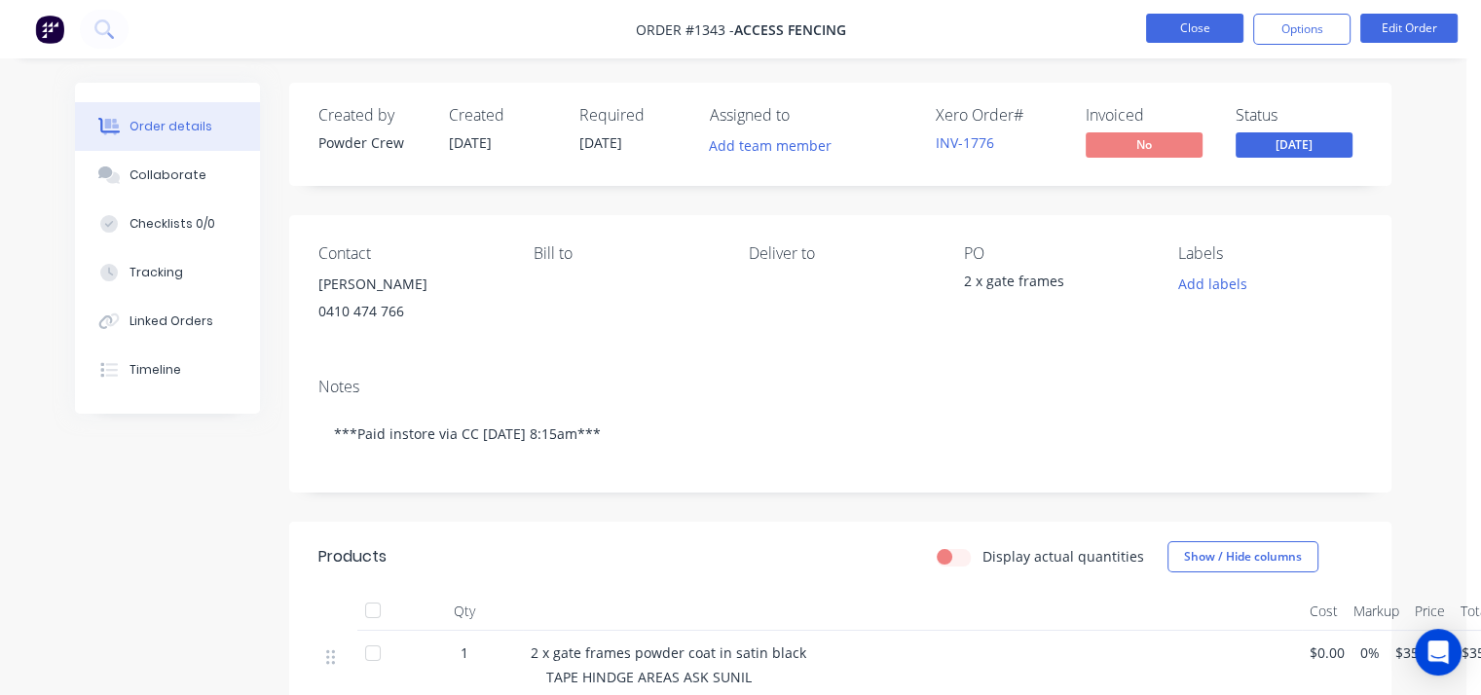
click at [1172, 23] on button "Close" at bounding box center [1194, 28] width 97 height 29
click at [1185, 27] on button "Close" at bounding box center [1194, 28] width 97 height 29
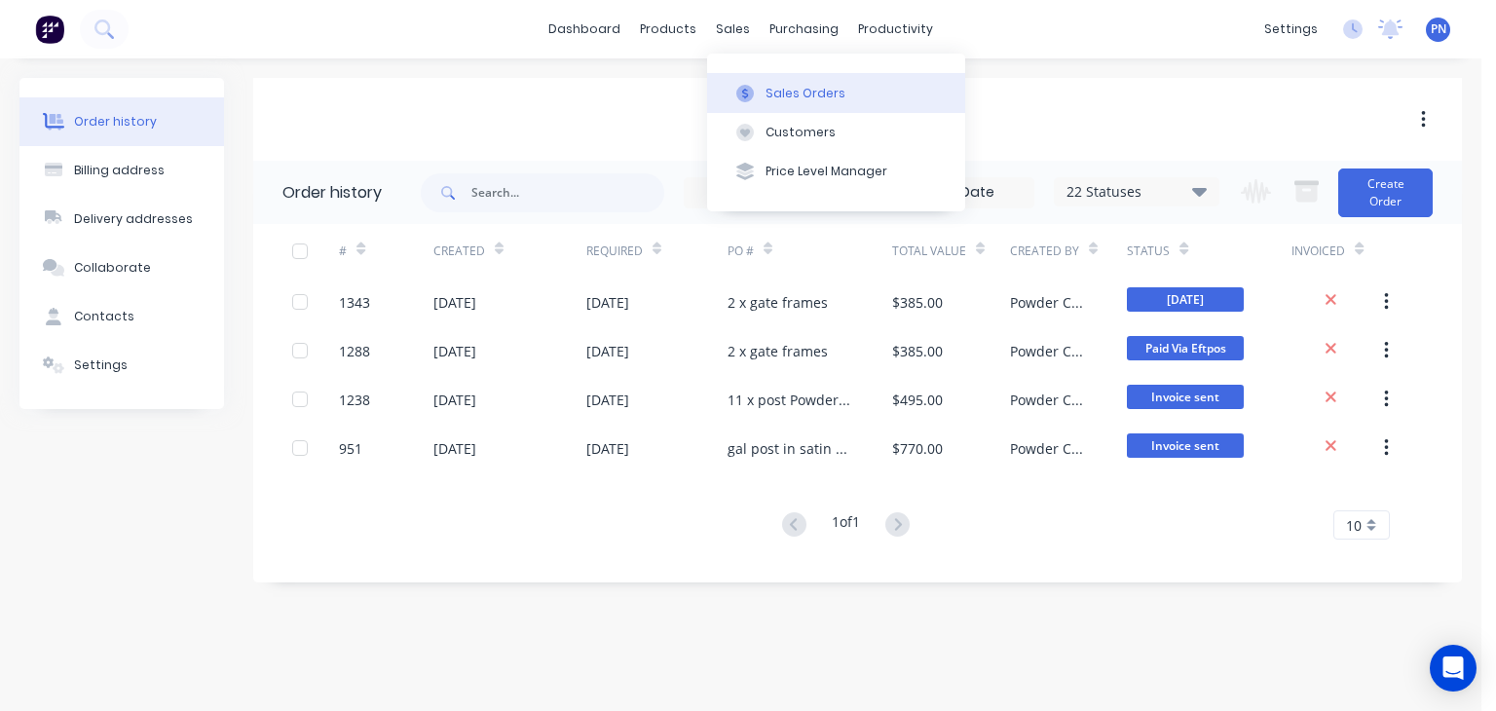
click at [788, 85] on div "Sales Orders" at bounding box center [805, 94] width 80 height 18
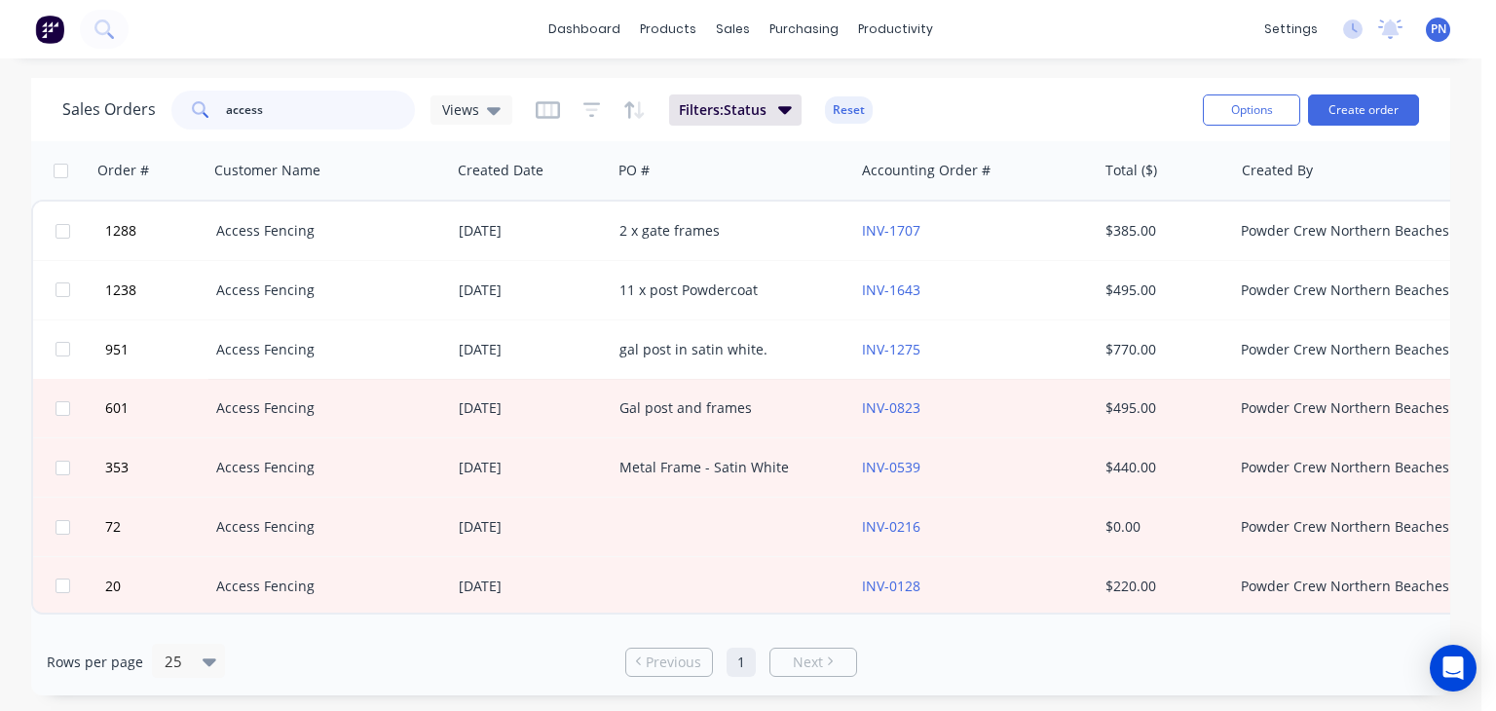
drag, startPoint x: 308, startPoint y: 118, endPoint x: 12, endPoint y: 83, distance: 298.1
click at [12, 83] on div "Sales Orders access Views Filters: Status Reset Options Create order Order # Cu…" at bounding box center [740, 386] width 1481 height 617
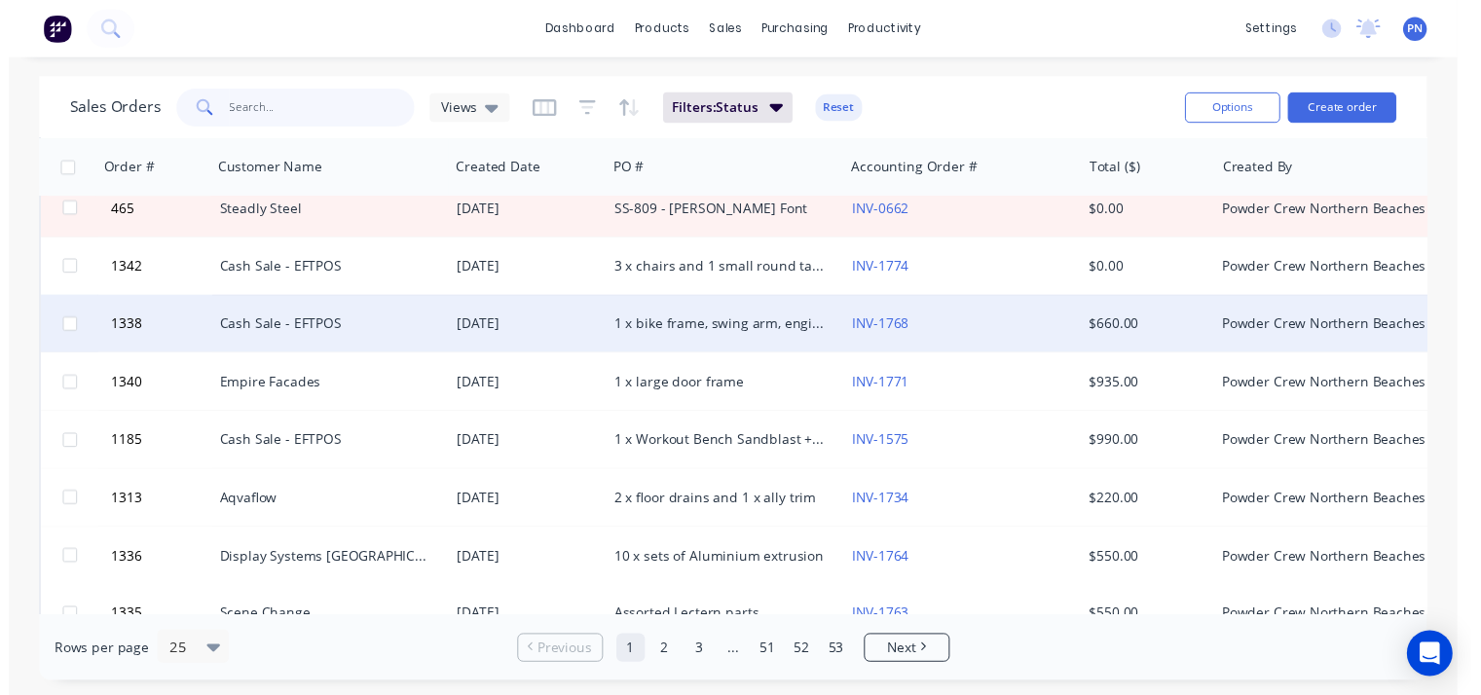
scroll to position [97, 0]
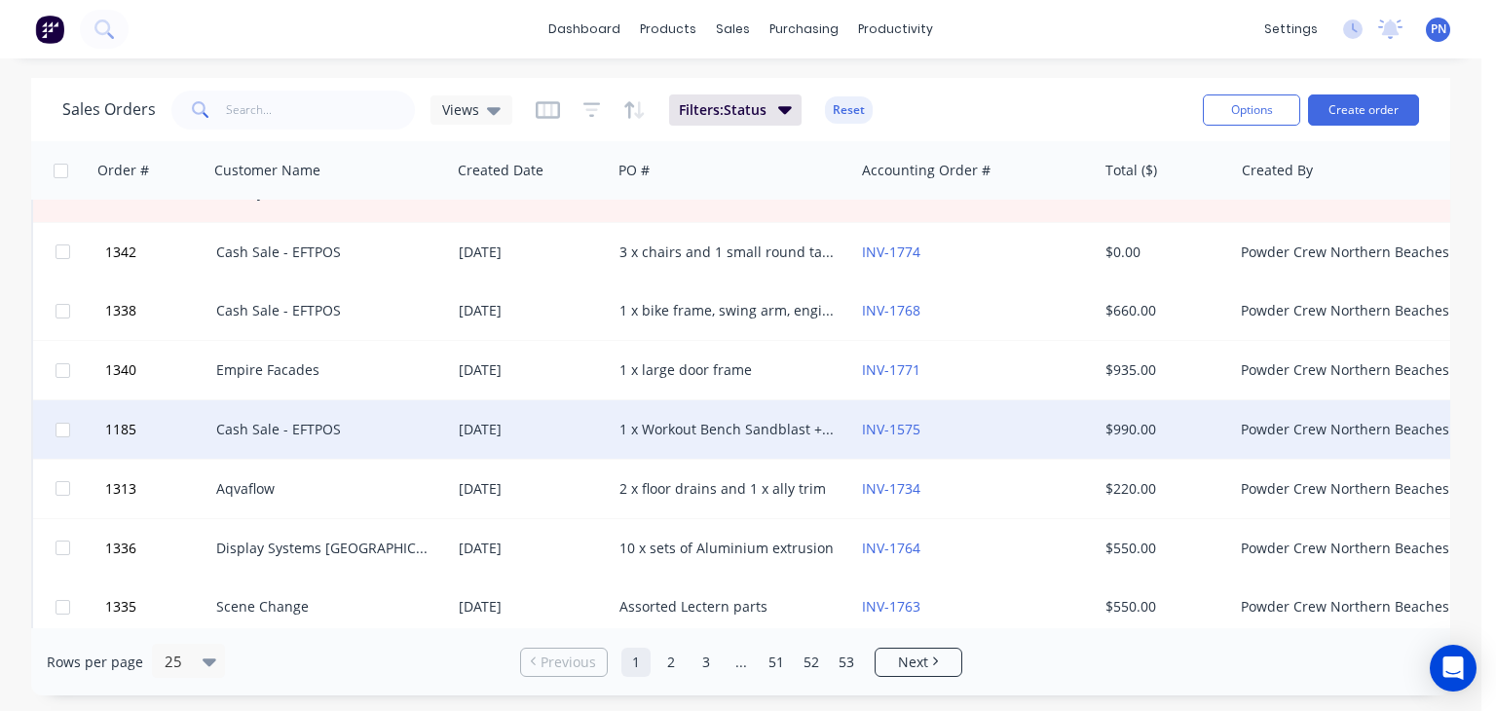
click at [746, 425] on div "1 x Workout Bench Sandblast + Powder Coat gloss WHITE" at bounding box center [727, 429] width 216 height 19
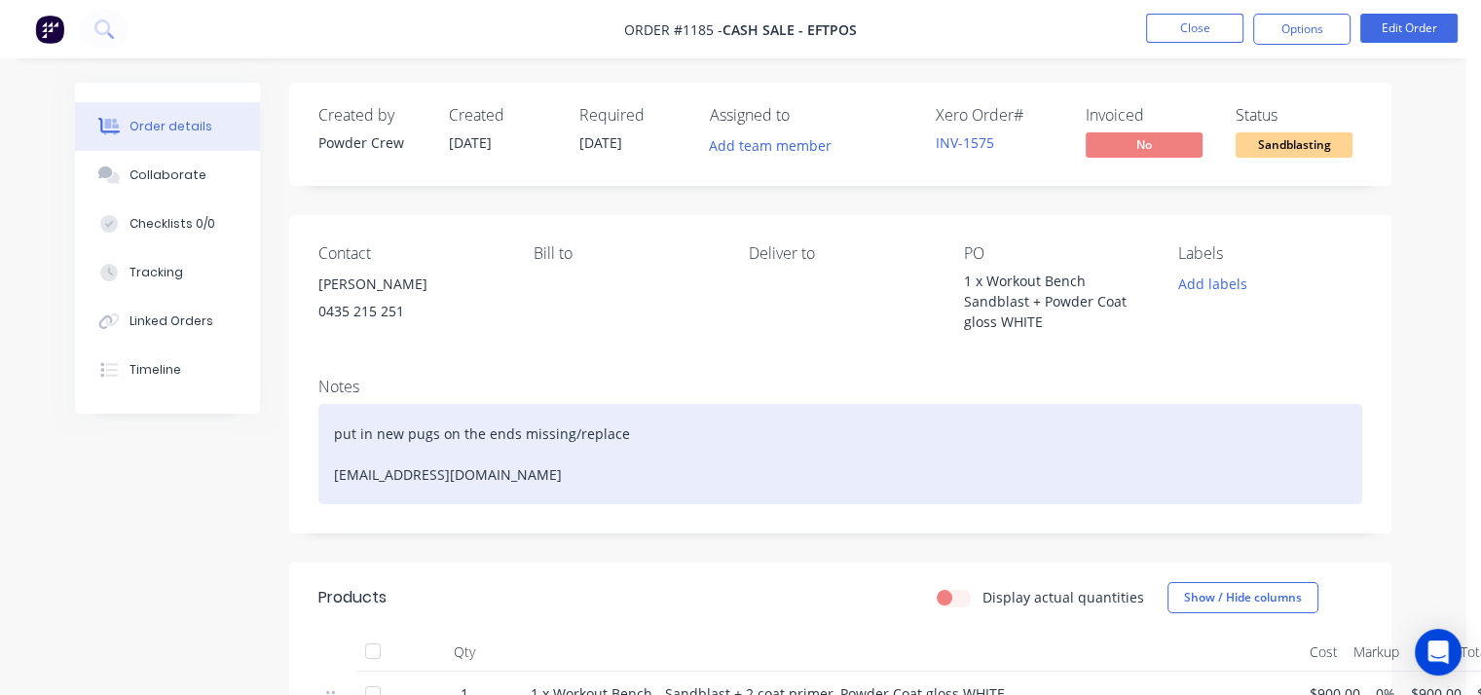
click at [411, 433] on div "put in new pugs on the ends missing/replace [EMAIL_ADDRESS][DOMAIN_NAME]" at bounding box center [840, 454] width 1044 height 100
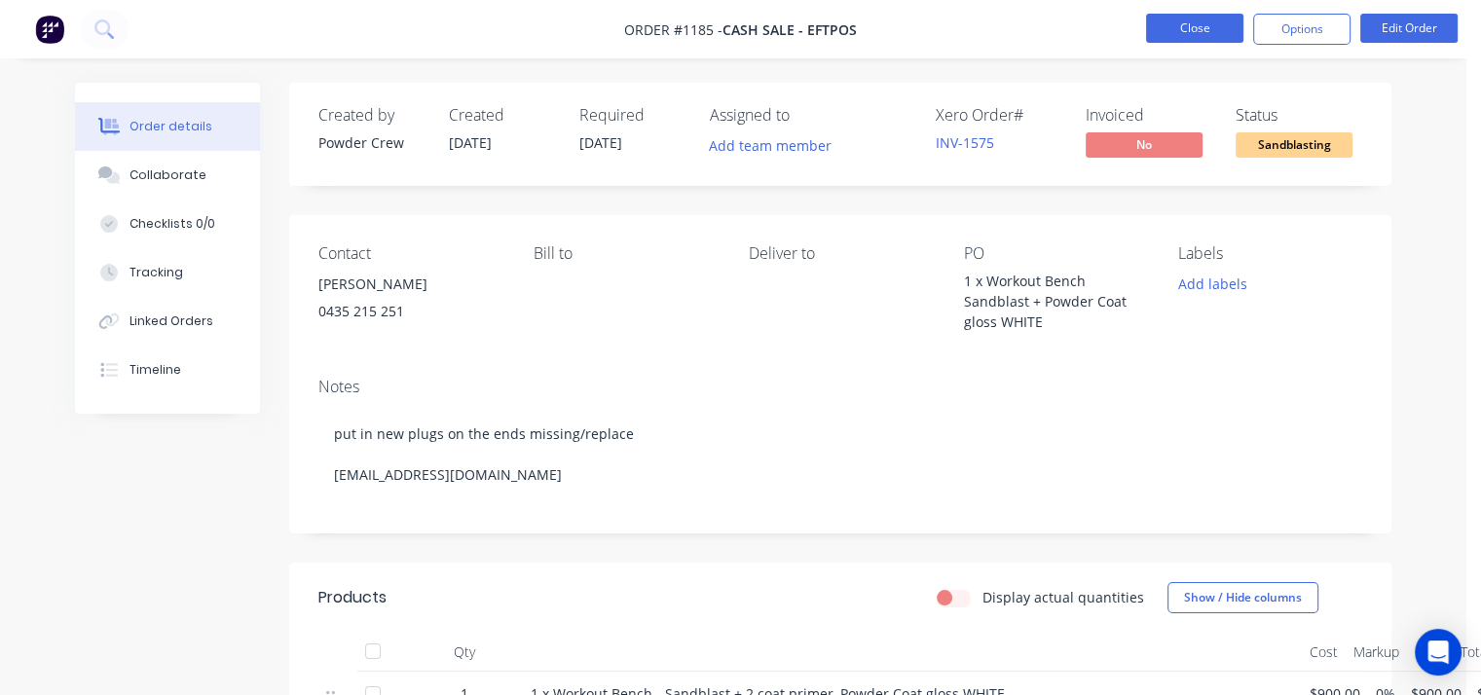
click at [1188, 27] on button "Close" at bounding box center [1194, 28] width 97 height 29
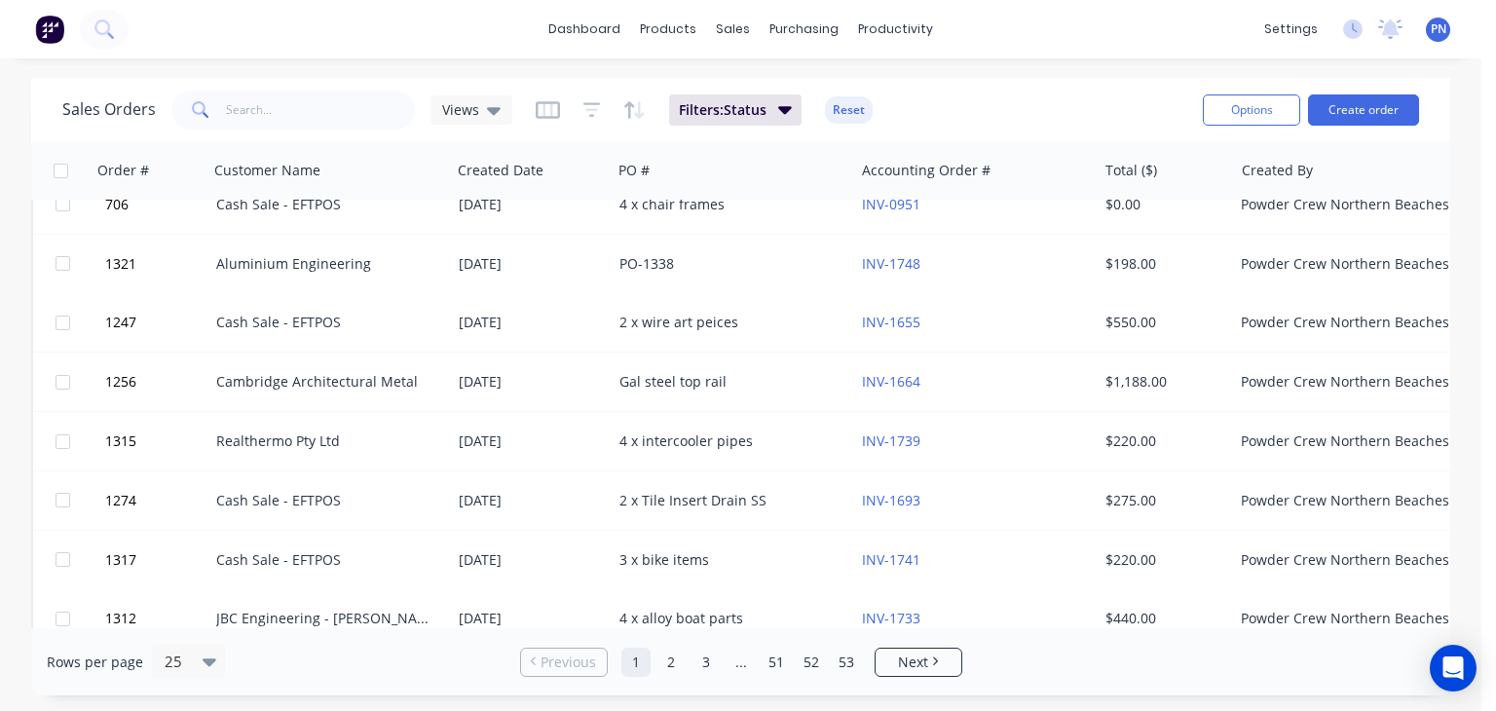
scroll to position [1060, 0]
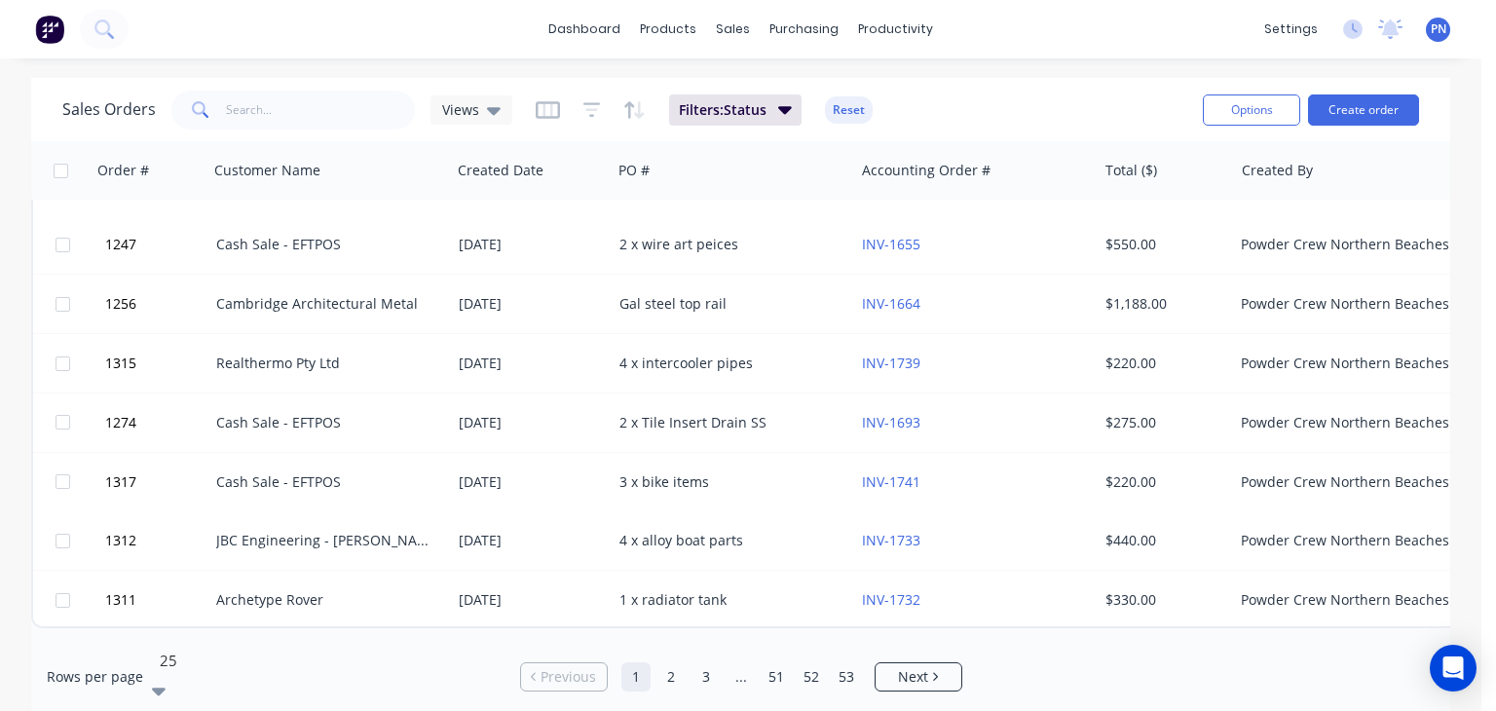
click at [166, 688] on icon at bounding box center [159, 692] width 14 height 8
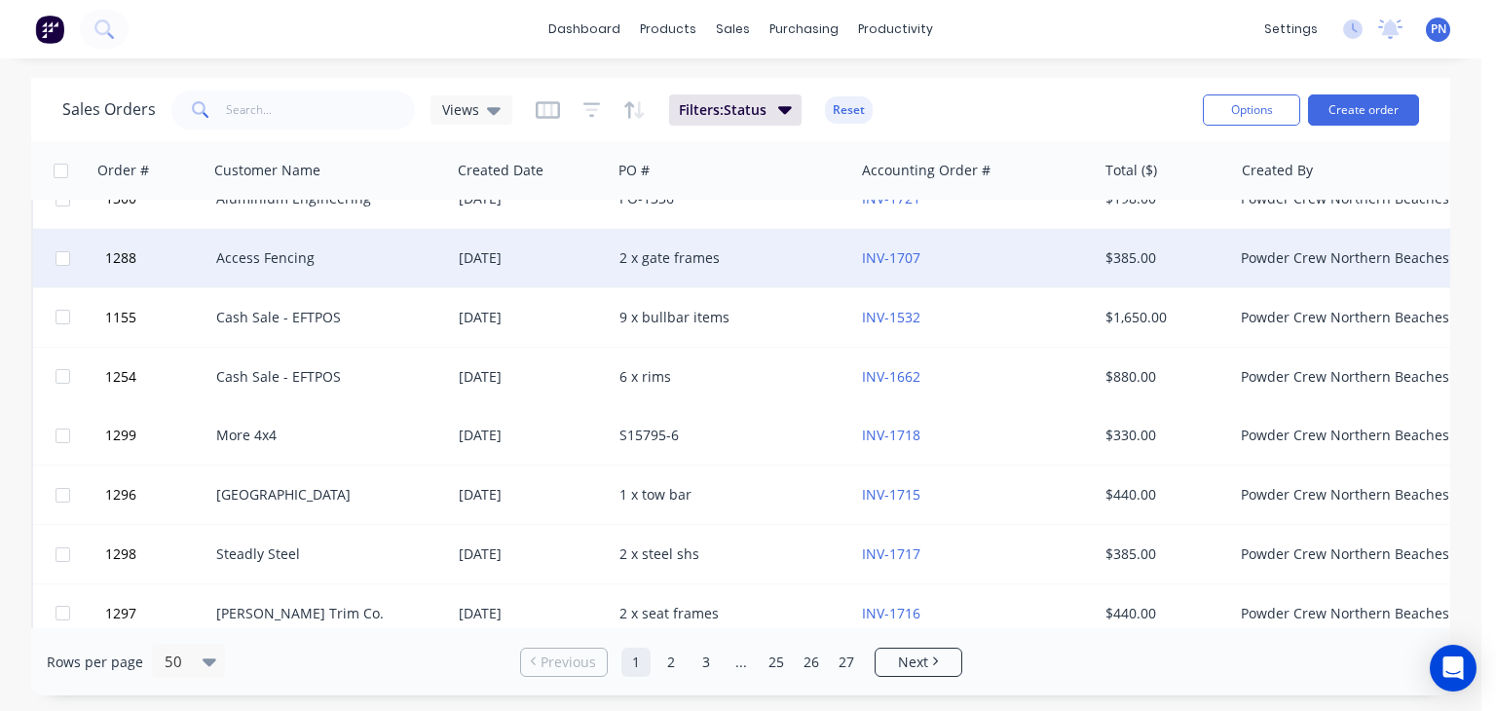
scroll to position [2142, 0]
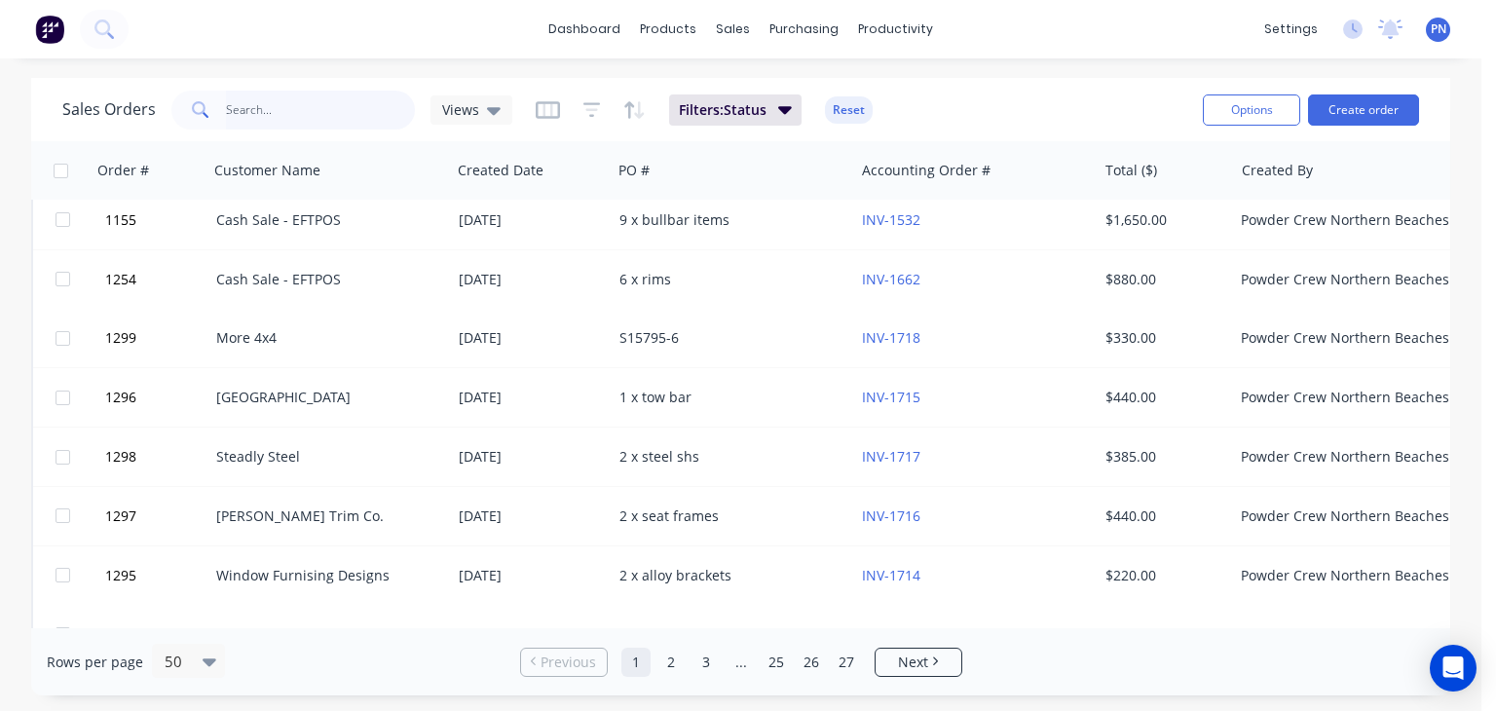
click at [251, 110] on input "text" at bounding box center [321, 110] width 190 height 39
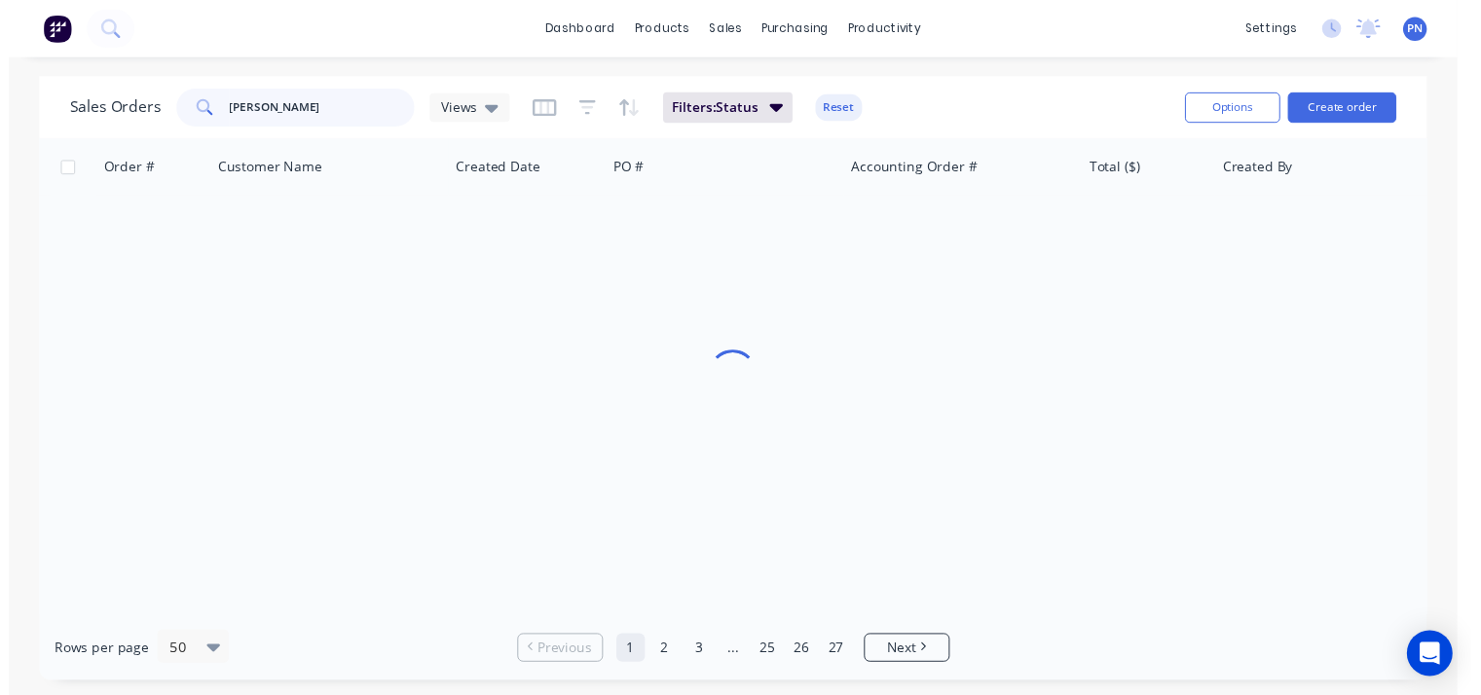
scroll to position [0, 0]
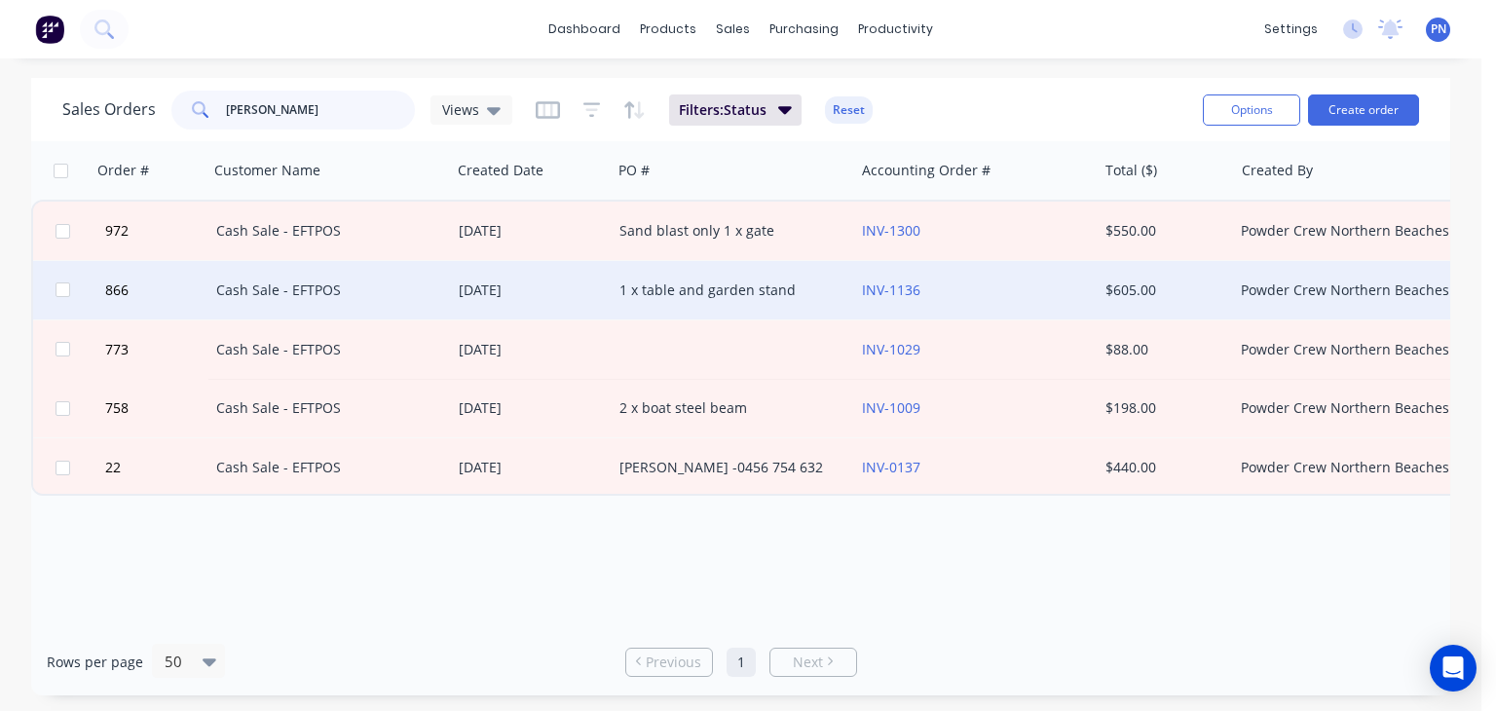
type input "[PERSON_NAME]"
click at [432, 288] on div "Cash Sale - EFTPOS" at bounding box center [329, 289] width 227 height 19
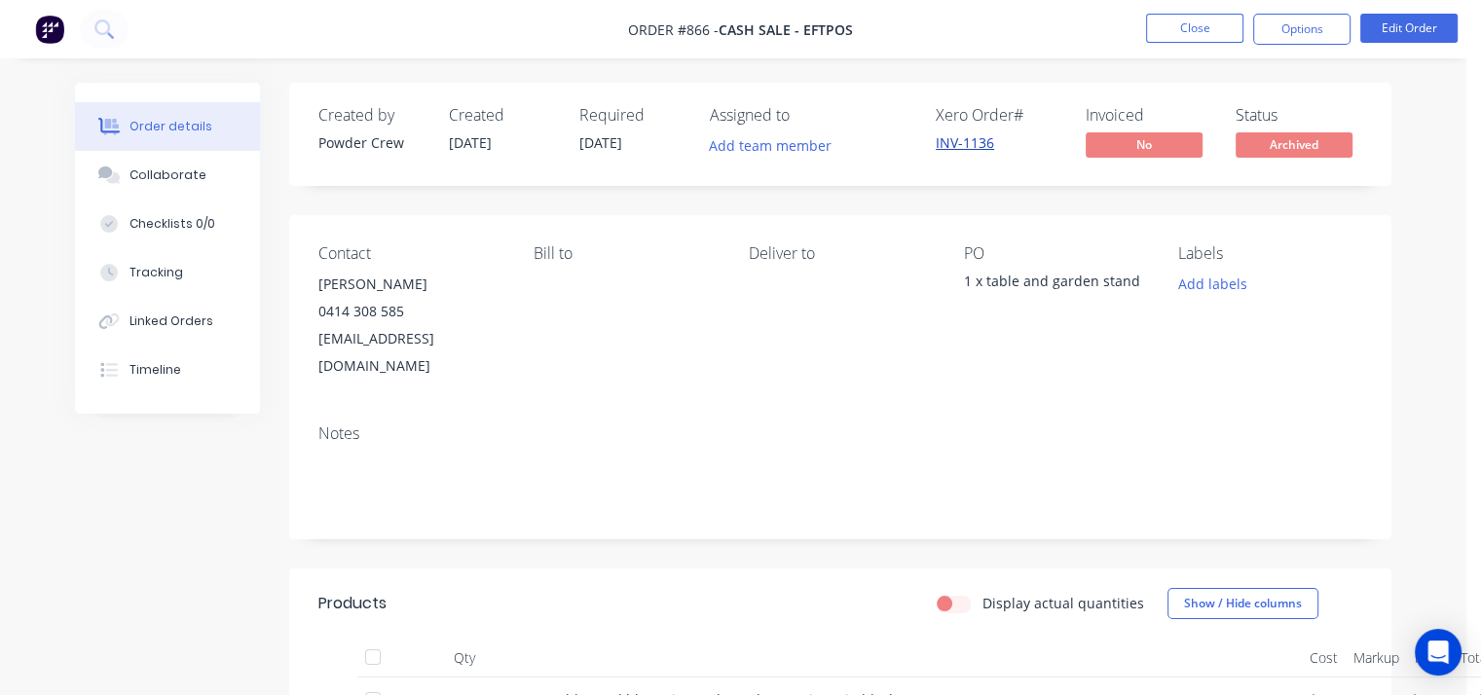
click at [970, 145] on link "INV-1136" at bounding box center [965, 142] width 58 height 18
click at [1292, 26] on button "Options" at bounding box center [1301, 29] width 97 height 31
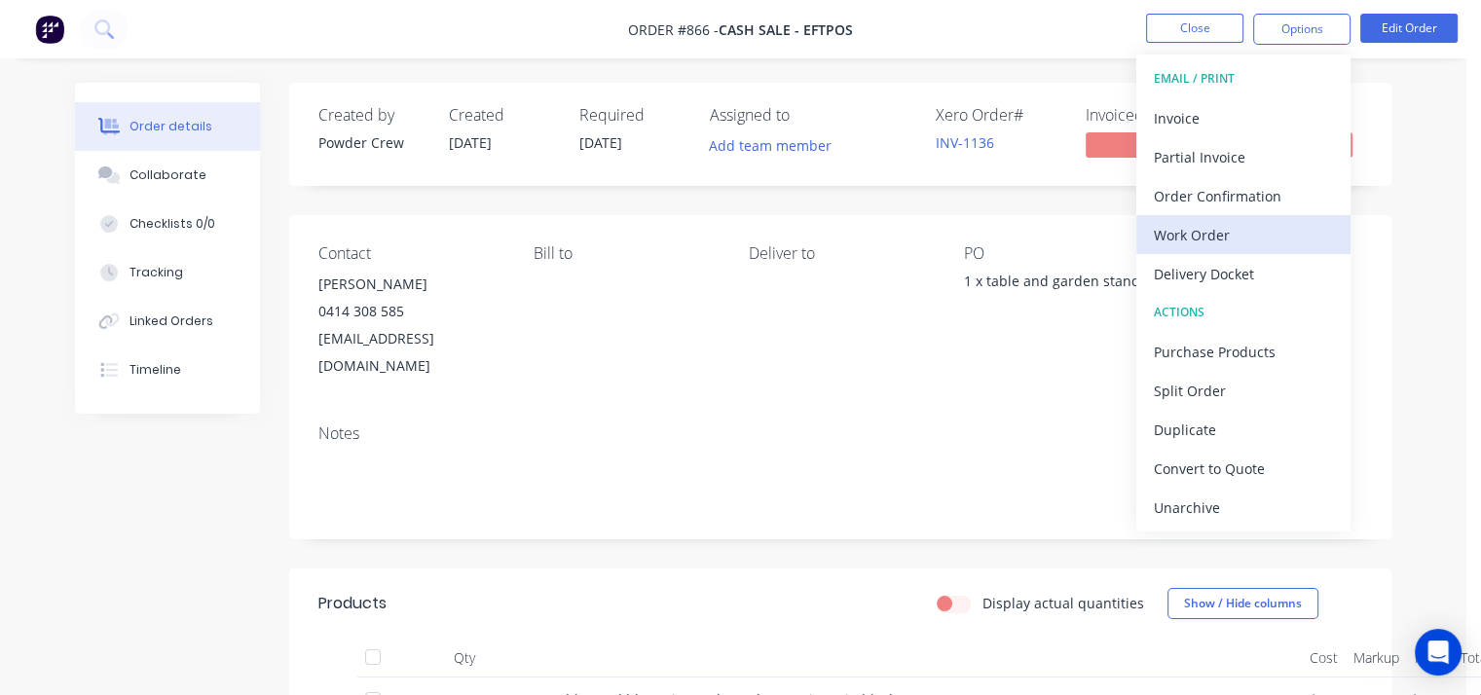
click at [1194, 239] on div "Work Order" at bounding box center [1243, 235] width 179 height 28
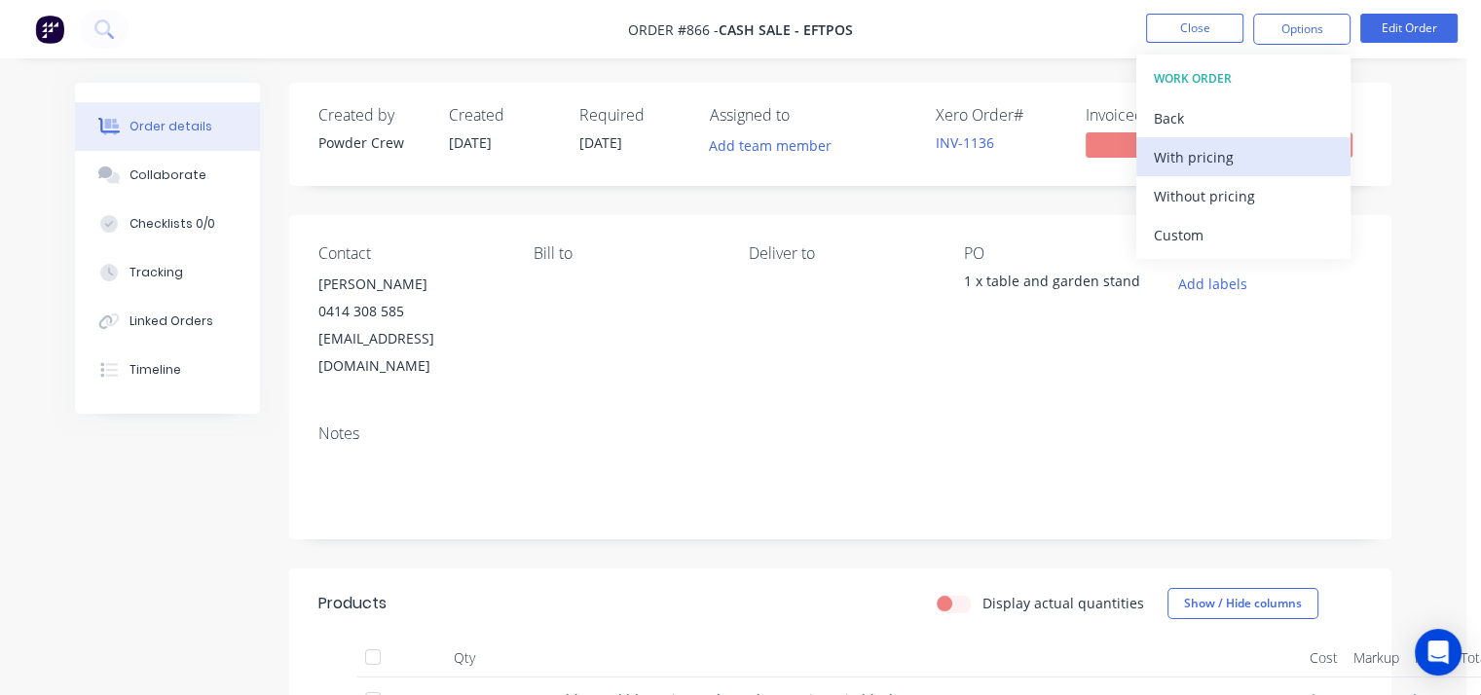
click at [1190, 148] on div "With pricing" at bounding box center [1243, 157] width 179 height 28
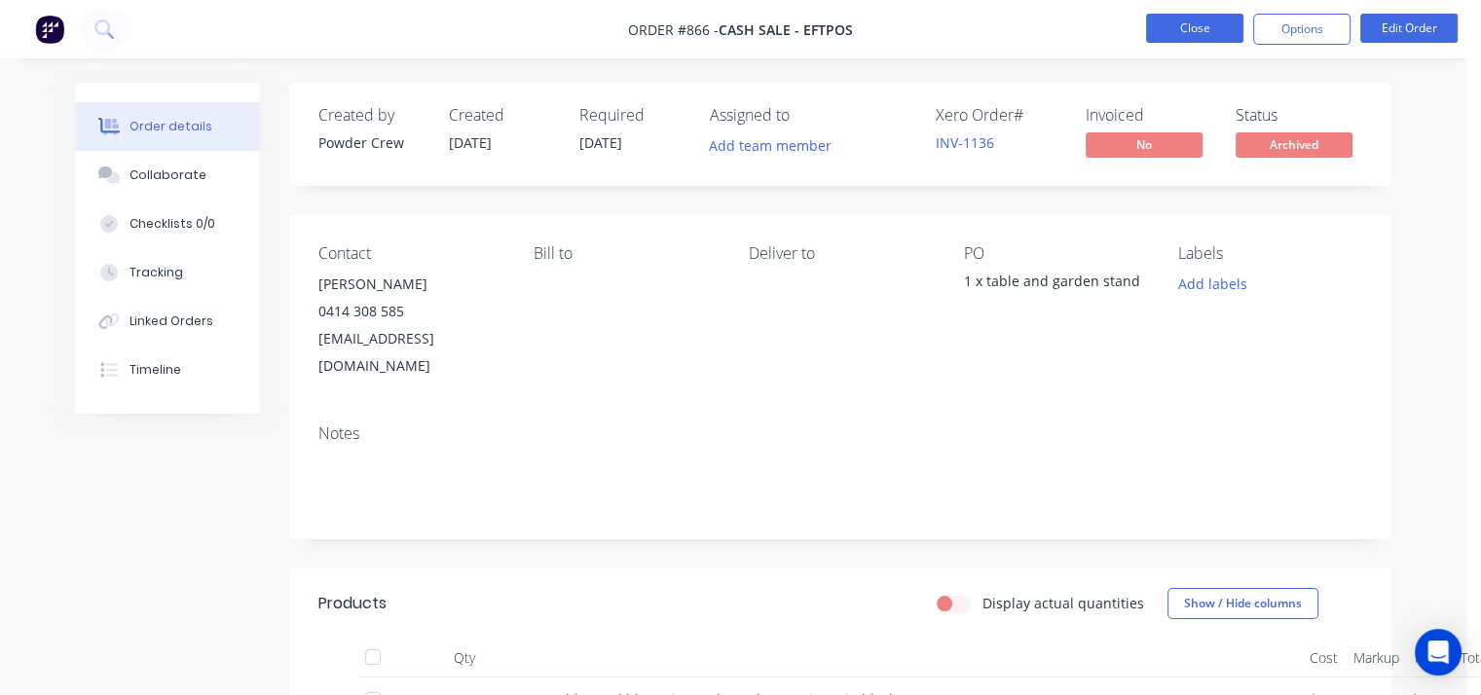
click at [1202, 32] on button "Close" at bounding box center [1194, 28] width 97 height 29
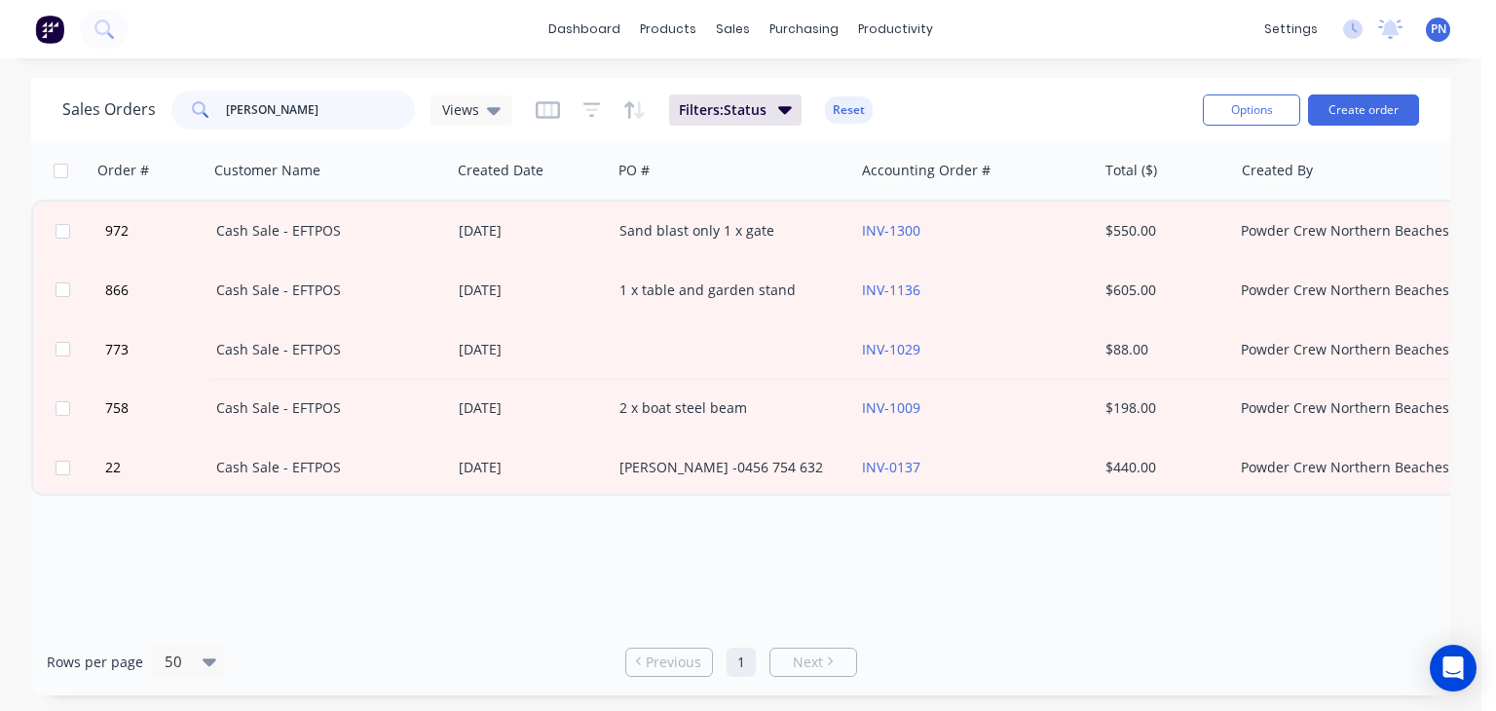
drag, startPoint x: 277, startPoint y: 109, endPoint x: 23, endPoint y: 80, distance: 255.8
click at [23, 80] on div "Sales Orders [PERSON_NAME] Views Filters: Status Reset Options Create order Ord…" at bounding box center [740, 386] width 1481 height 617
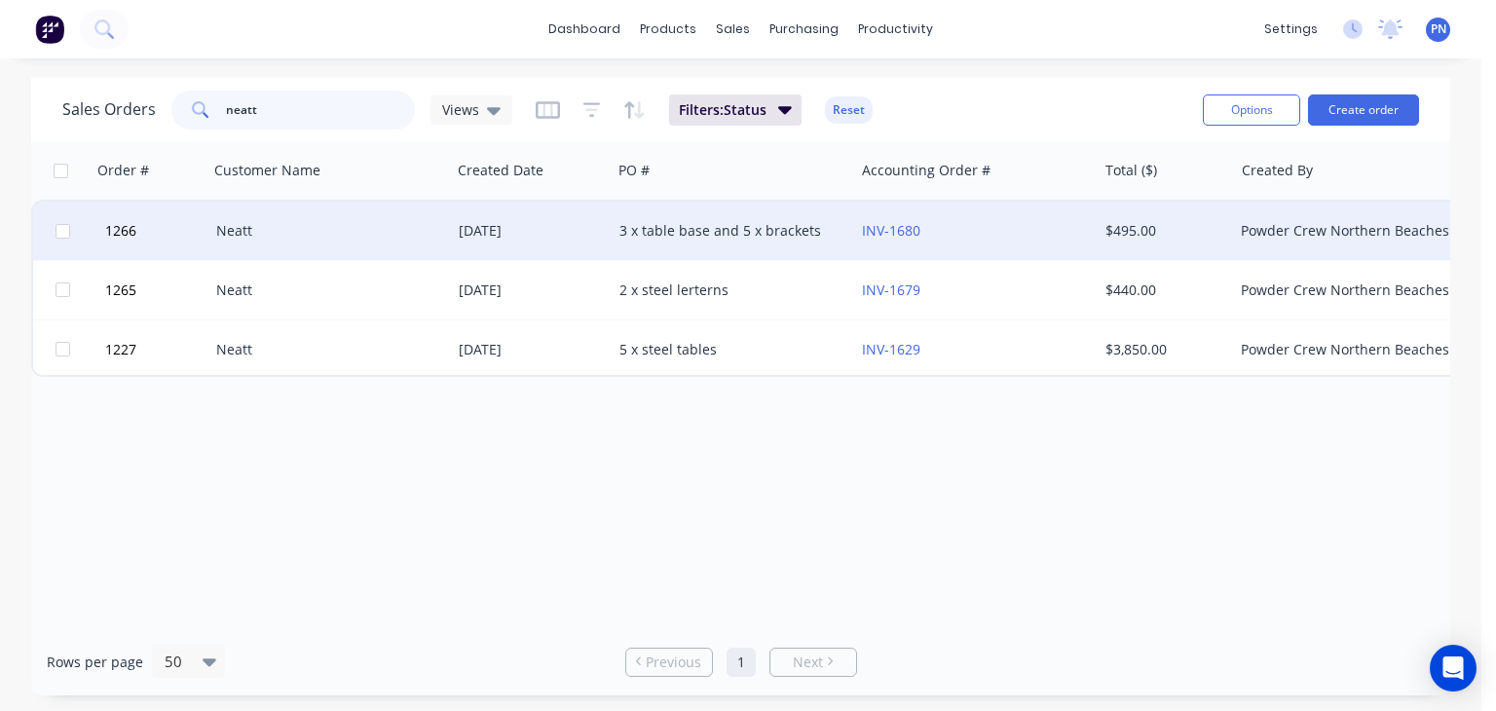
type input "neatt"
click at [361, 238] on div "Neatt" at bounding box center [324, 230] width 216 height 19
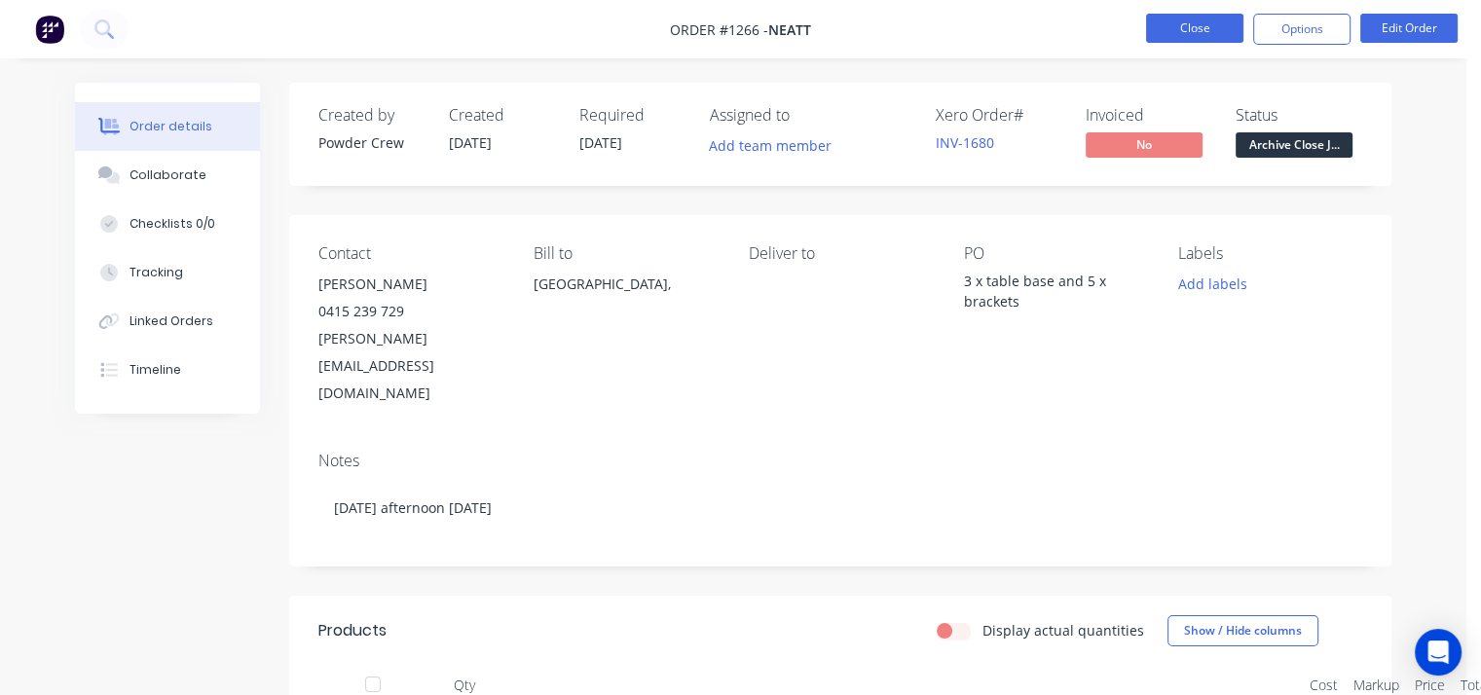
click at [1186, 27] on button "Close" at bounding box center [1194, 28] width 97 height 29
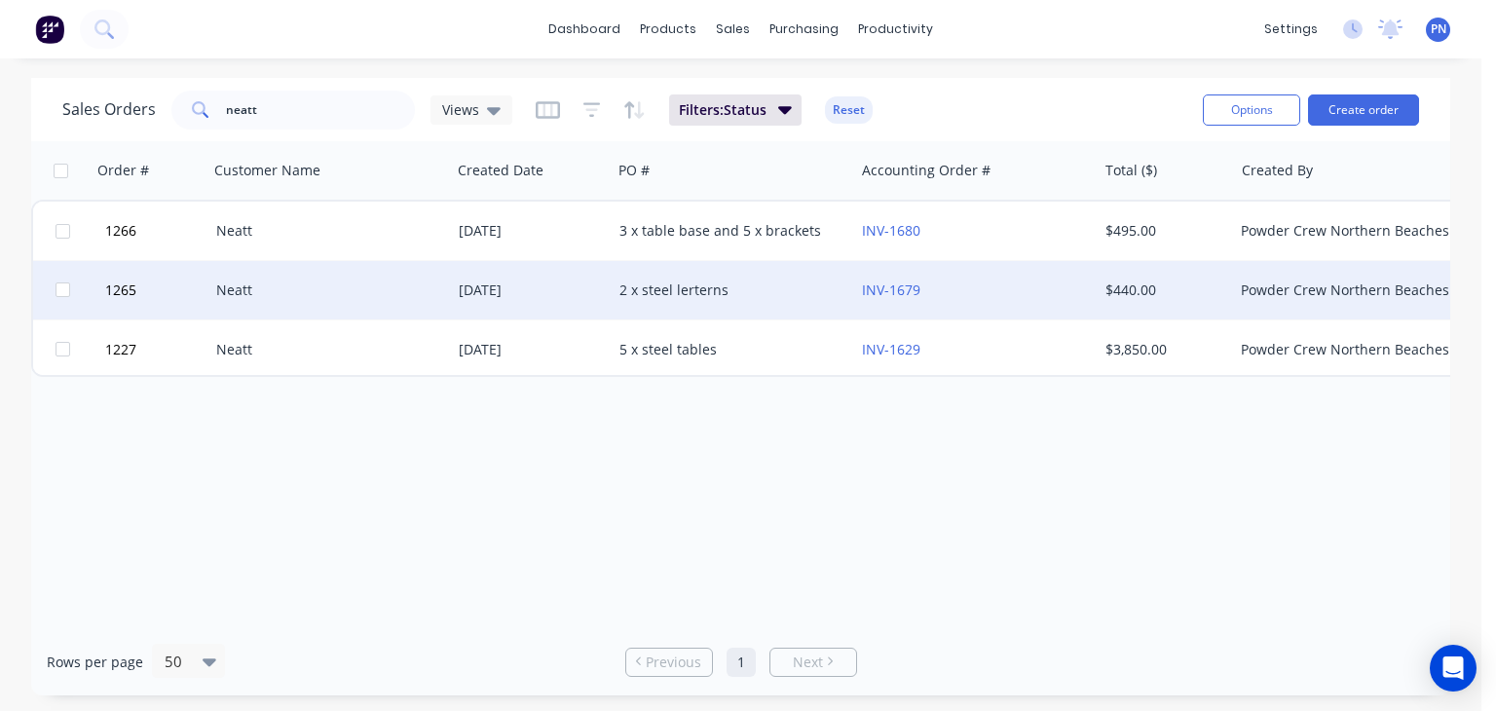
click at [702, 290] on div "2 x steel lerterns" at bounding box center [727, 289] width 216 height 19
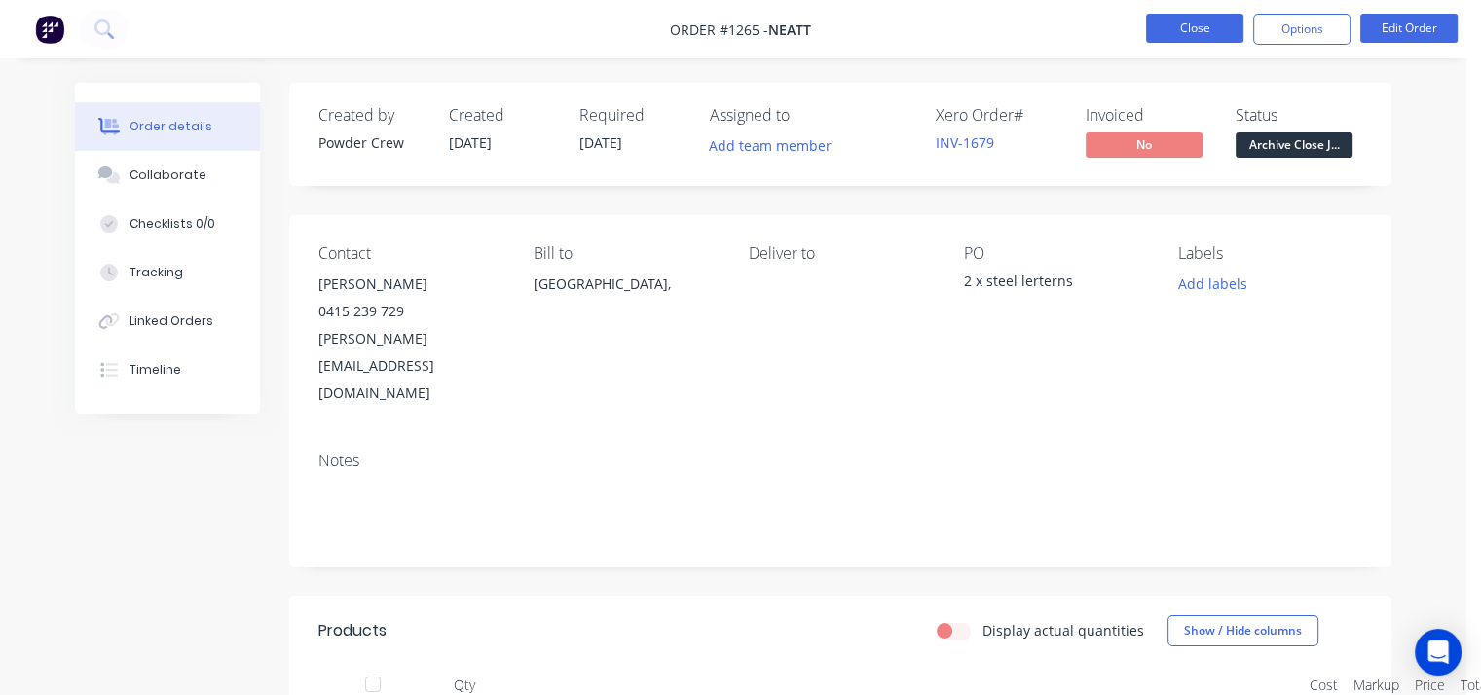
click at [1194, 23] on button "Close" at bounding box center [1194, 28] width 97 height 29
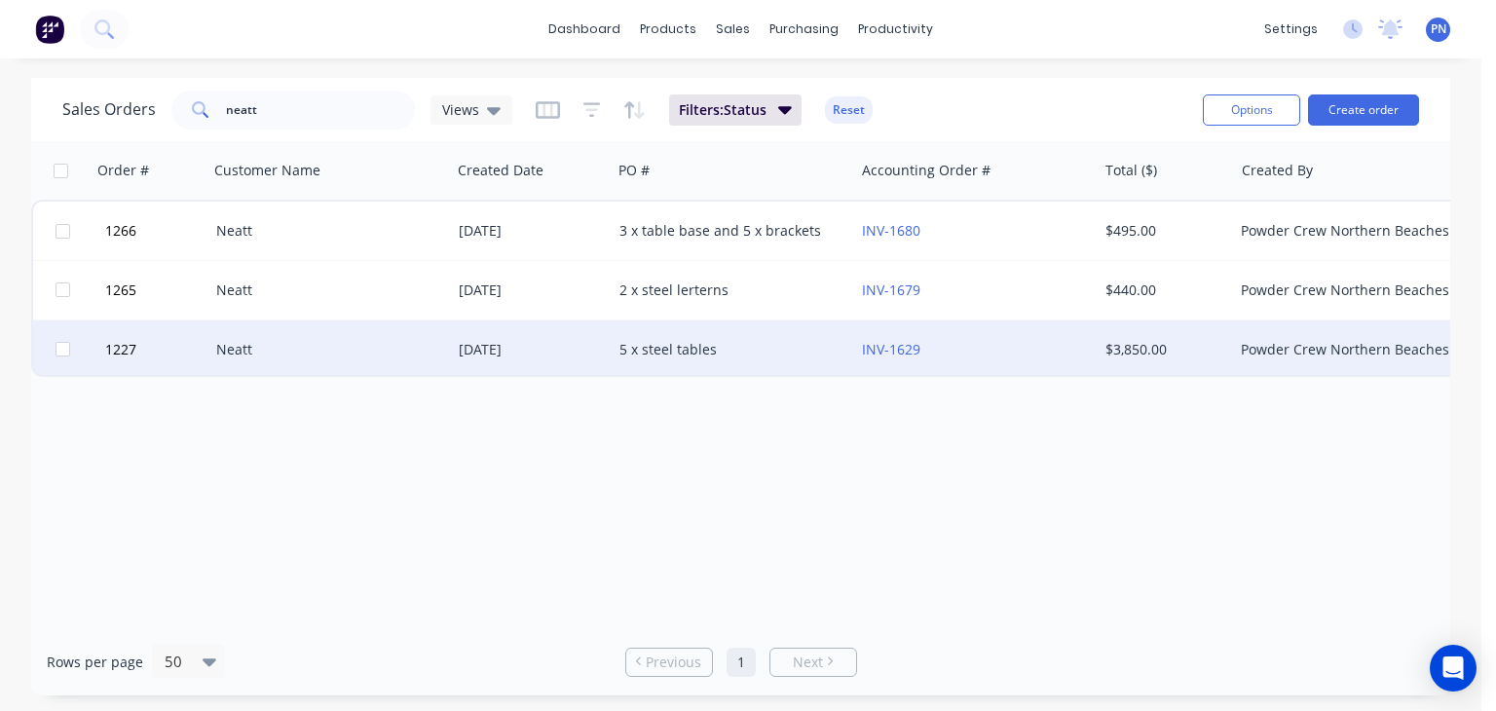
click at [662, 346] on div "5 x steel tables" at bounding box center [727, 349] width 216 height 19
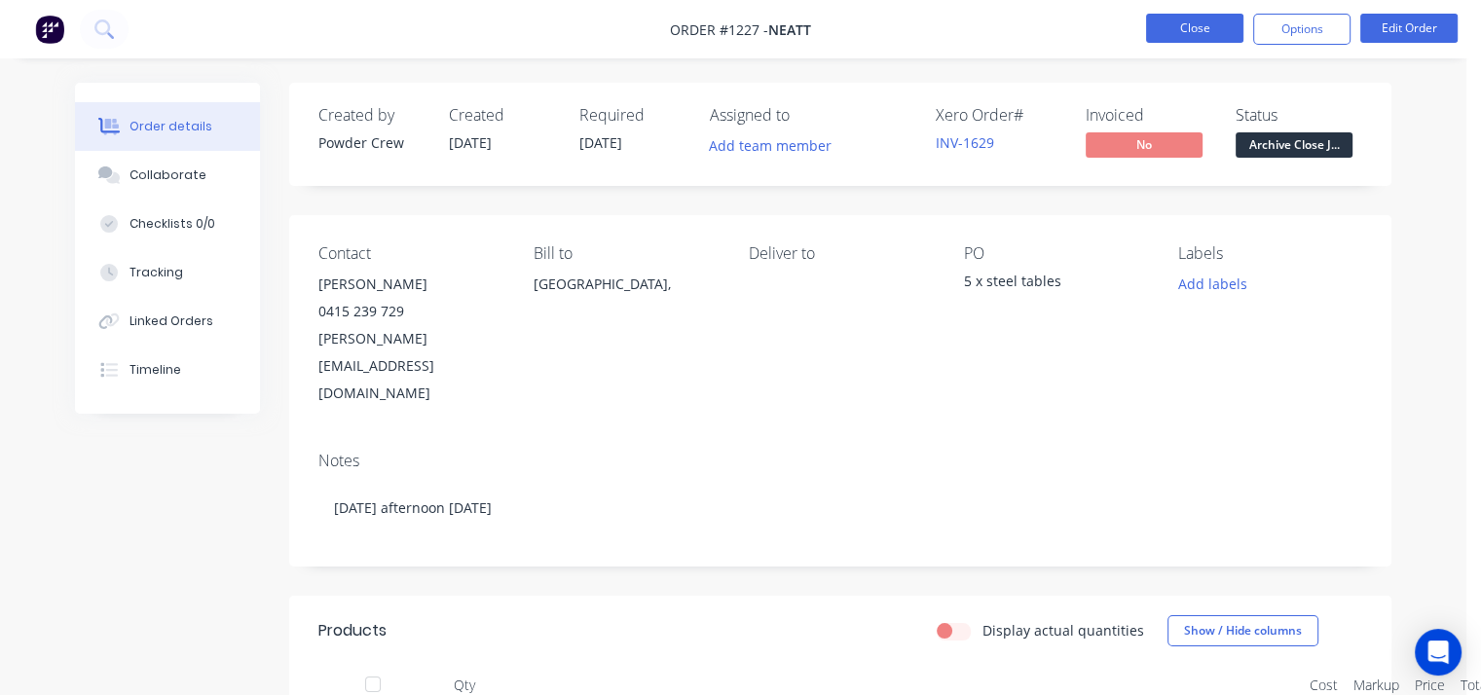
click at [1170, 21] on button "Close" at bounding box center [1194, 28] width 97 height 29
